Goal: Task Accomplishment & Management: Manage account settings

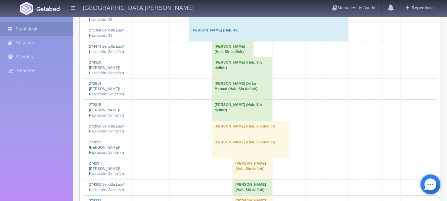
scroll to position [927, 0]
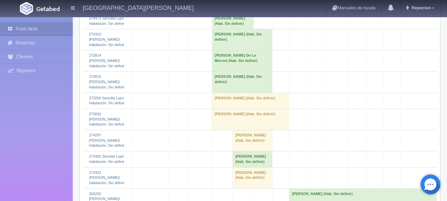
click at [245, 151] on td "Julio Ruiz (Hab. Sin definir)" at bounding box center [253, 159] width 40 height 16
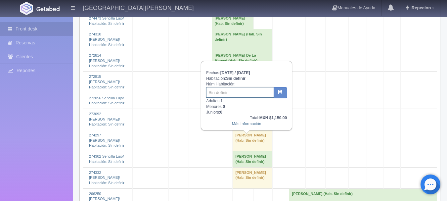
click at [235, 95] on input "text" at bounding box center [240, 92] width 68 height 11
type input "31"
click at [284, 94] on button "button" at bounding box center [281, 92] width 14 height 11
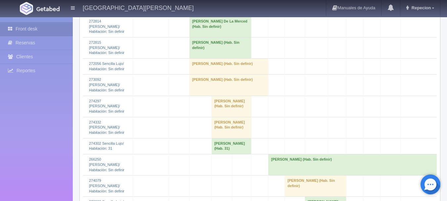
scroll to position [927, 0]
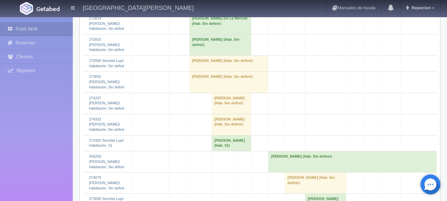
click at [220, 145] on td "Julio Ruiz (Hab. 31)" at bounding box center [232, 143] width 40 height 16
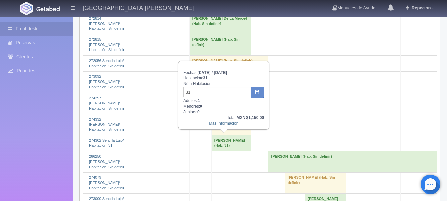
click at [220, 145] on td "Julio Ruiz (Hab. 31)" at bounding box center [232, 143] width 40 height 16
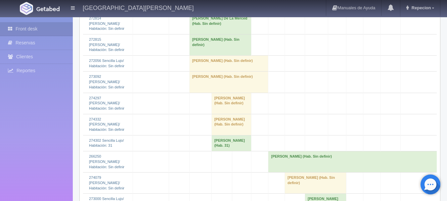
click at [223, 112] on td "YOVANNA YISEL GARCIA - BARRAZA (Hab. Sin definir)" at bounding box center [232, 103] width 40 height 21
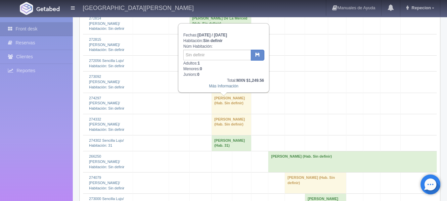
click at [224, 108] on td "YOVANNA YISEL GARCIA - BARRAZA (Hab. Sin definir)" at bounding box center [232, 103] width 40 height 21
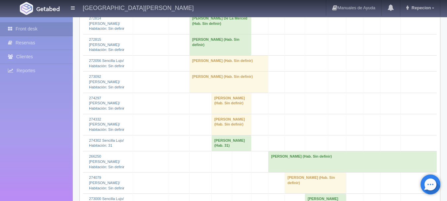
click at [220, 126] on td "Karlita Meza (Hab. Sin definir)" at bounding box center [232, 124] width 40 height 21
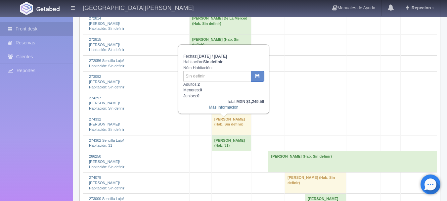
click at [220, 126] on td "Karlita Meza (Hab. Sin definir)" at bounding box center [232, 124] width 40 height 21
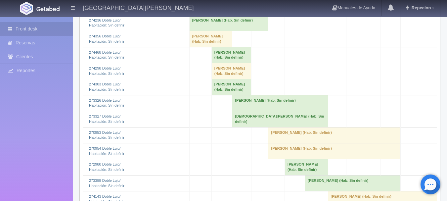
scroll to position [191, 0]
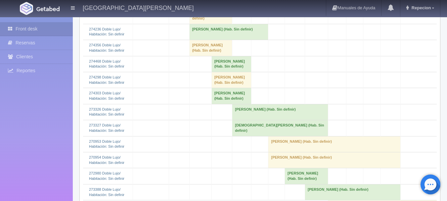
click at [220, 102] on td "Hector Meza (Hab. Sin definir)" at bounding box center [232, 96] width 40 height 16
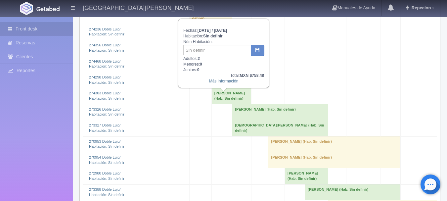
click at [220, 102] on td "Hector Meza (Hab. Sin definir)" at bounding box center [232, 96] width 40 height 16
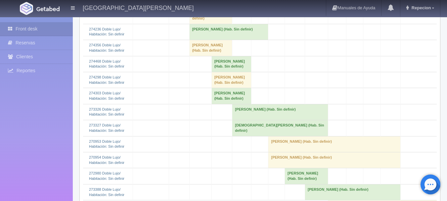
click at [222, 84] on td "Orlando Rodríguez (Hab. Sin definir)" at bounding box center [232, 80] width 40 height 16
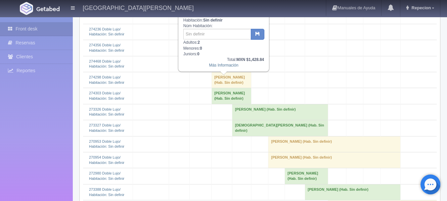
click at [222, 84] on td "Orlando Rodríguez (Hab. Sin definir)" at bounding box center [232, 80] width 40 height 16
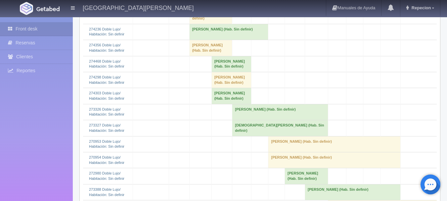
click at [226, 72] on td "Juan Carlos Rodriguez (Hab. Sin definir)" at bounding box center [232, 64] width 40 height 16
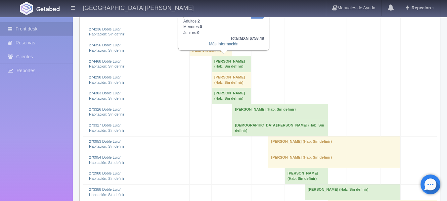
click at [226, 72] on td "Juan Carlos Rodriguez (Hab. Sin definir)" at bounding box center [232, 64] width 40 height 16
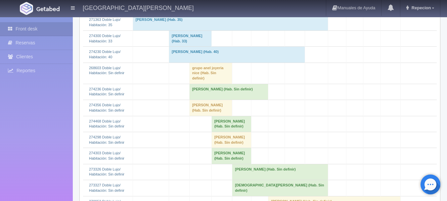
scroll to position [132, 0]
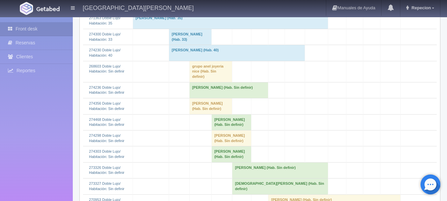
click at [203, 76] on td "grupo anel joyeria nice (Hab. Sin definir)" at bounding box center [210, 71] width 43 height 21
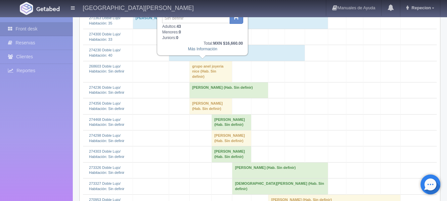
scroll to position [99, 0]
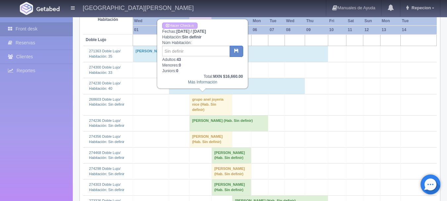
click at [199, 102] on td "grupo anel joyeria nice (Hab. Sin definir)" at bounding box center [210, 104] width 43 height 21
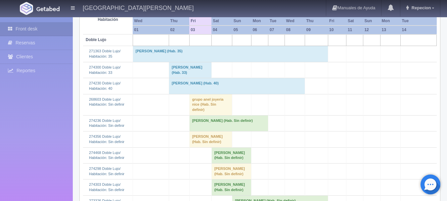
click at [197, 108] on td "grupo anel joyeria nice (Hab. Sin definir)" at bounding box center [210, 104] width 43 height 21
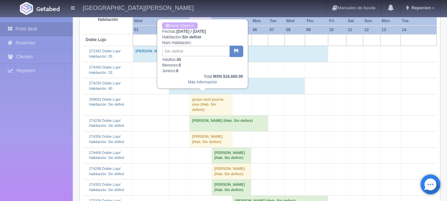
click at [197, 108] on td "grupo anel joyeria nice (Hab. Sin definir)" at bounding box center [210, 104] width 43 height 21
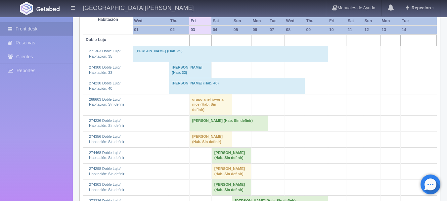
click at [196, 126] on td "Sandra Paola Rosas Sanchez (Hab. Sin definir)" at bounding box center [228, 123] width 79 height 16
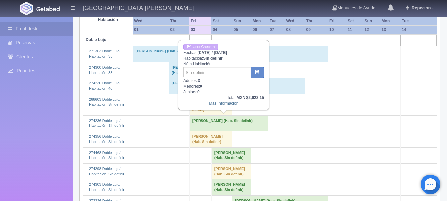
click at [196, 126] on td "Sandra Paola Rosas Sanchez (Hab. Sin definir)" at bounding box center [228, 123] width 79 height 16
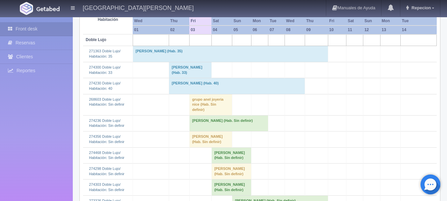
click at [195, 137] on td "Andrea Velasco (Hab. Sin definir)" at bounding box center [210, 139] width 43 height 16
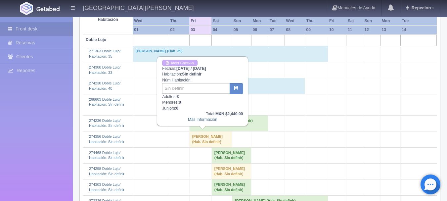
click at [195, 137] on td "Andrea Velasco (Hab. Sin definir)" at bounding box center [210, 139] width 43 height 16
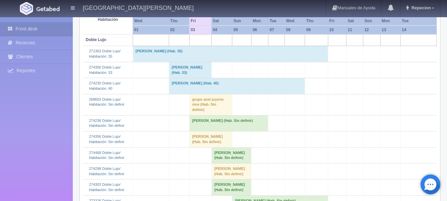
click at [197, 105] on td "grupo anel joyeria nice (Hab. Sin definir)" at bounding box center [210, 104] width 43 height 21
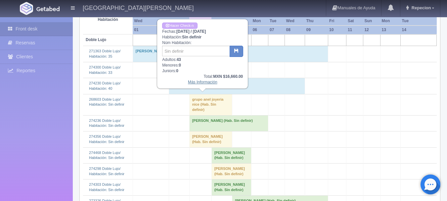
click at [203, 83] on link "Más Información" at bounding box center [202, 82] width 29 height 5
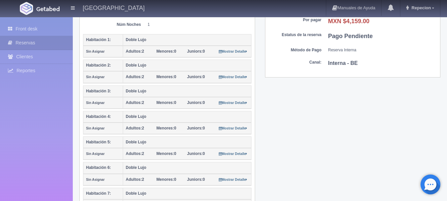
scroll to position [133, 0]
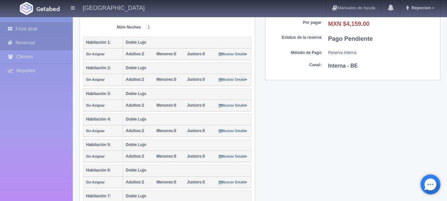
click at [24, 26] on link "Front desk" at bounding box center [36, 29] width 73 height 14
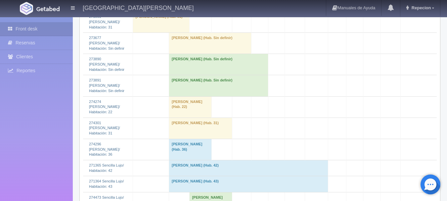
scroll to position [729, 0]
